Goal: Navigation & Orientation: Find specific page/section

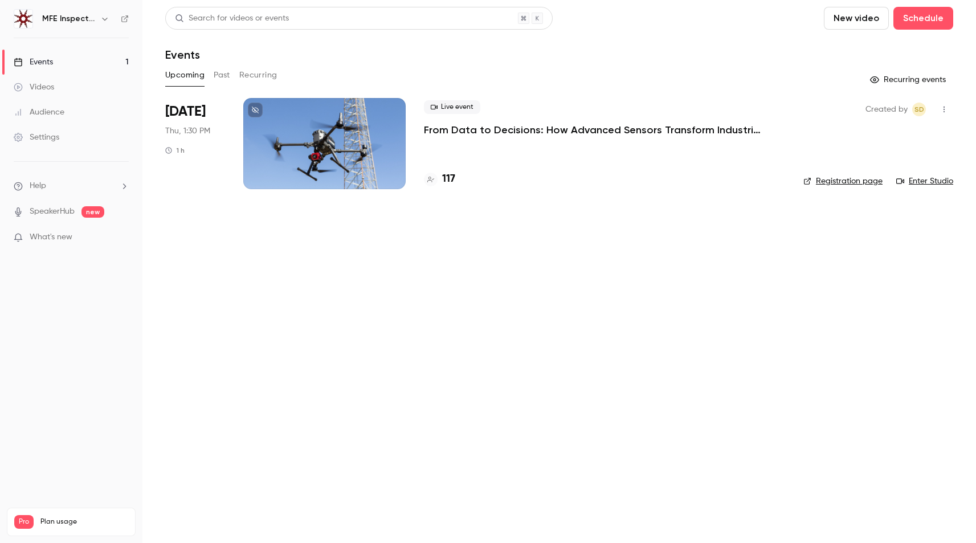
click at [582, 133] on p "From Data to Decisions: How Advanced Sensors Transform Industrial Inspections" at bounding box center [595, 130] width 342 height 14
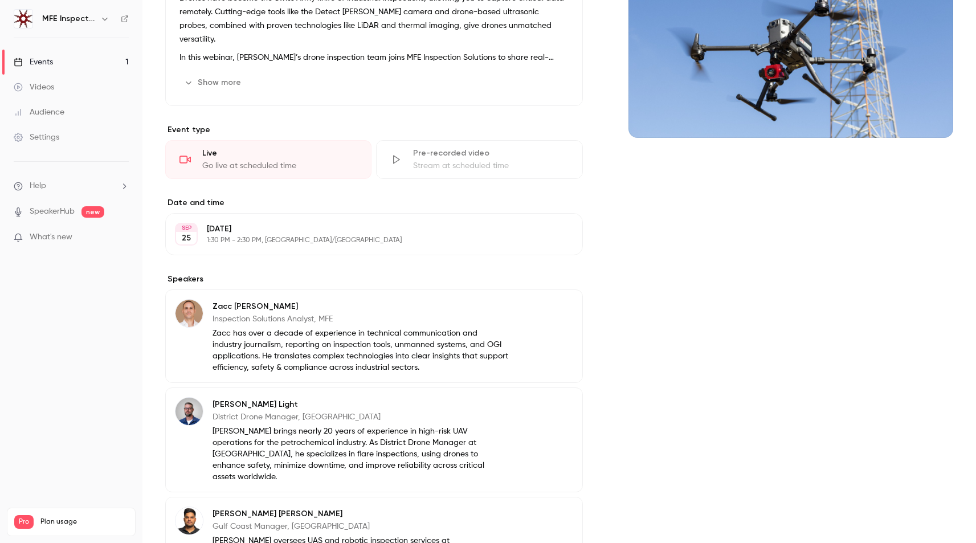
scroll to position [282, 0]
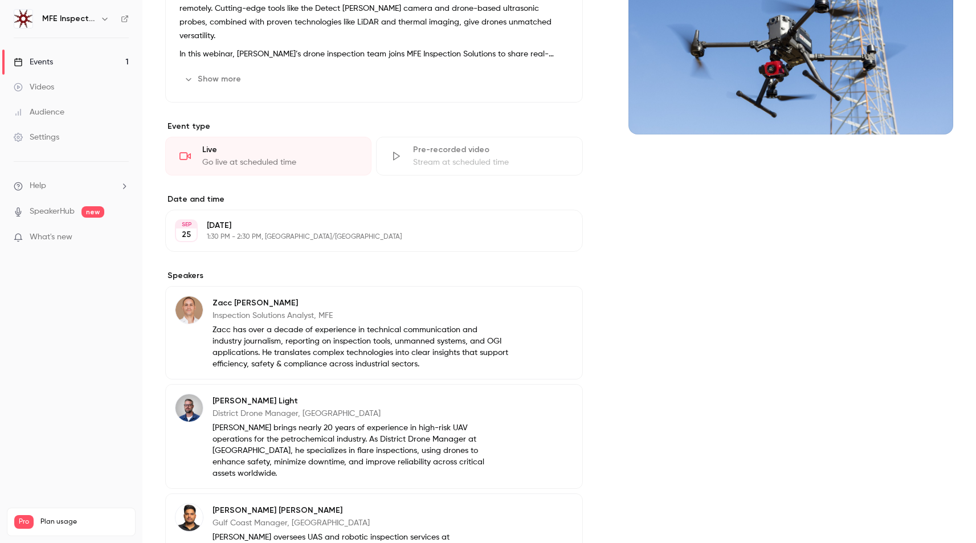
click at [52, 111] on div "Audience" at bounding box center [39, 112] width 51 height 11
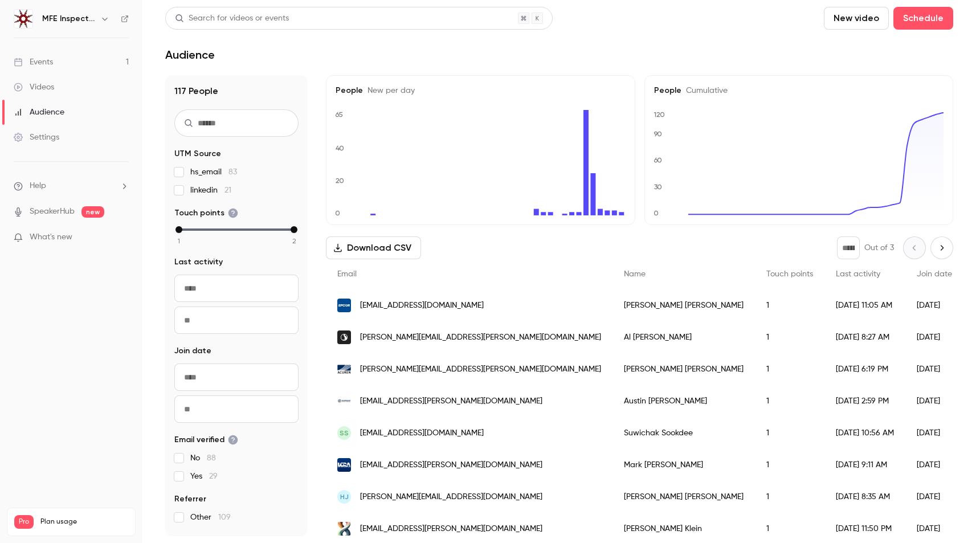
click at [583, 46] on header "Search for videos or events New video Schedule Audience" at bounding box center [559, 34] width 788 height 55
click at [44, 209] on link "SpeakerHub" at bounding box center [52, 212] width 45 height 12
click at [372, 55] on div "Audience" at bounding box center [559, 55] width 788 height 14
click at [67, 238] on span "What's new" at bounding box center [51, 237] width 43 height 12
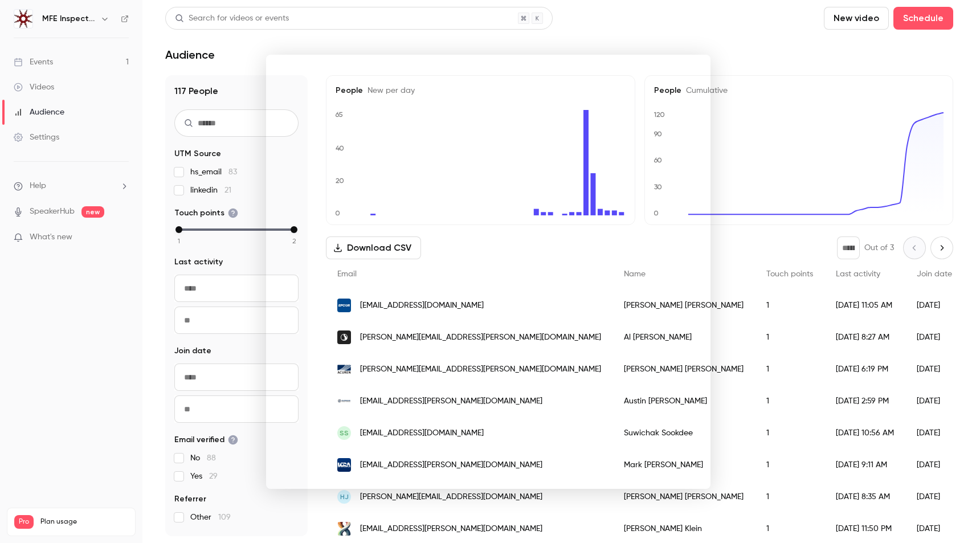
click at [94, 346] on div at bounding box center [488, 271] width 976 height 543
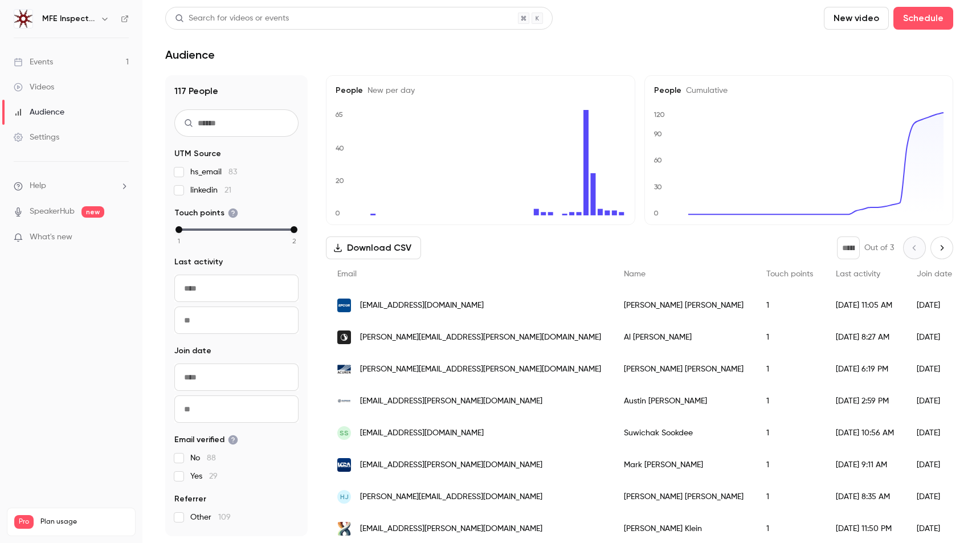
click at [21, 24] on img at bounding box center [23, 19] width 18 height 18
click at [658, 32] on header "Search for videos or events New video Schedule Audience" at bounding box center [559, 34] width 788 height 55
click at [639, 34] on header "Search for videos or events New video Schedule Audience" at bounding box center [559, 34] width 788 height 55
